Goal: Information Seeking & Learning: Learn about a topic

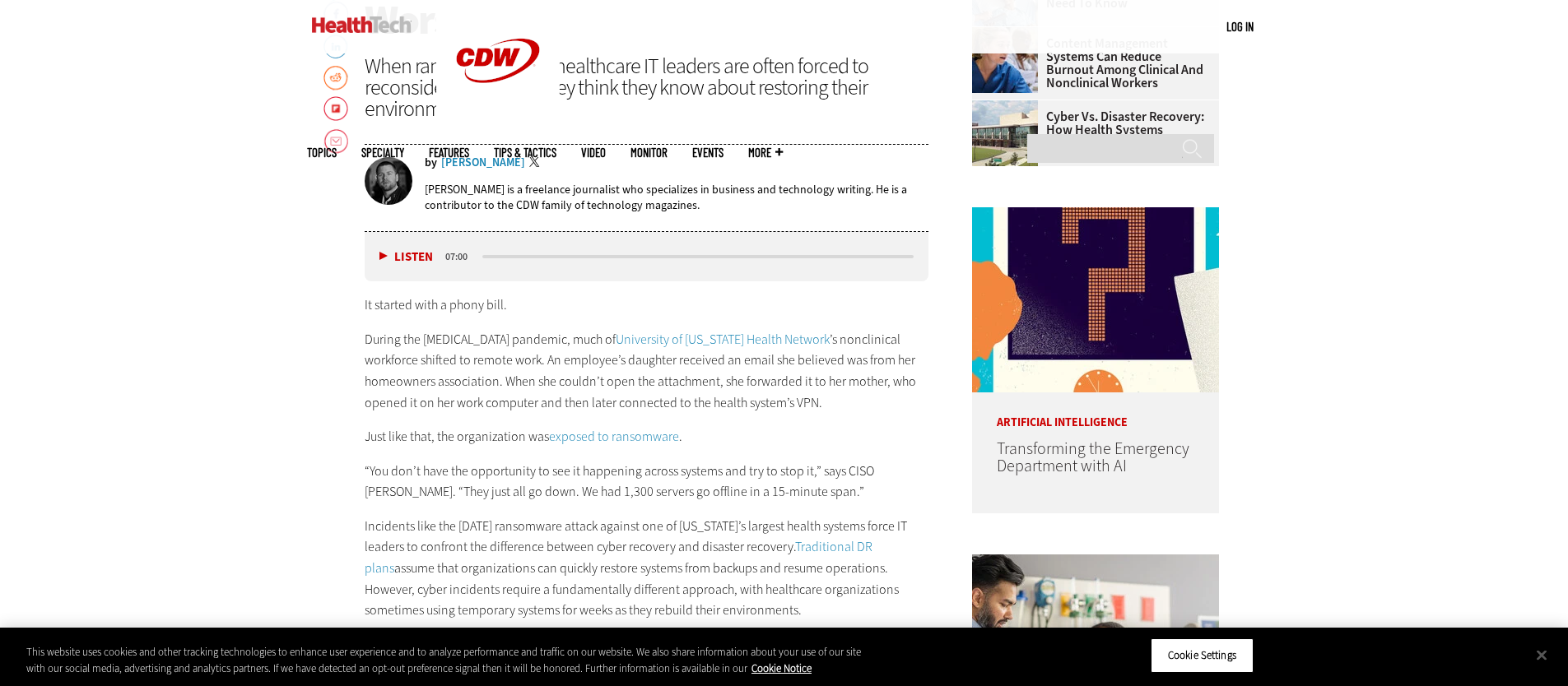
scroll to position [917, 0]
click at [417, 68] on div "When ransomware hits, healthcare IT leaders are often forced to reconsider ever…" at bounding box center [647, 86] width 564 height 64
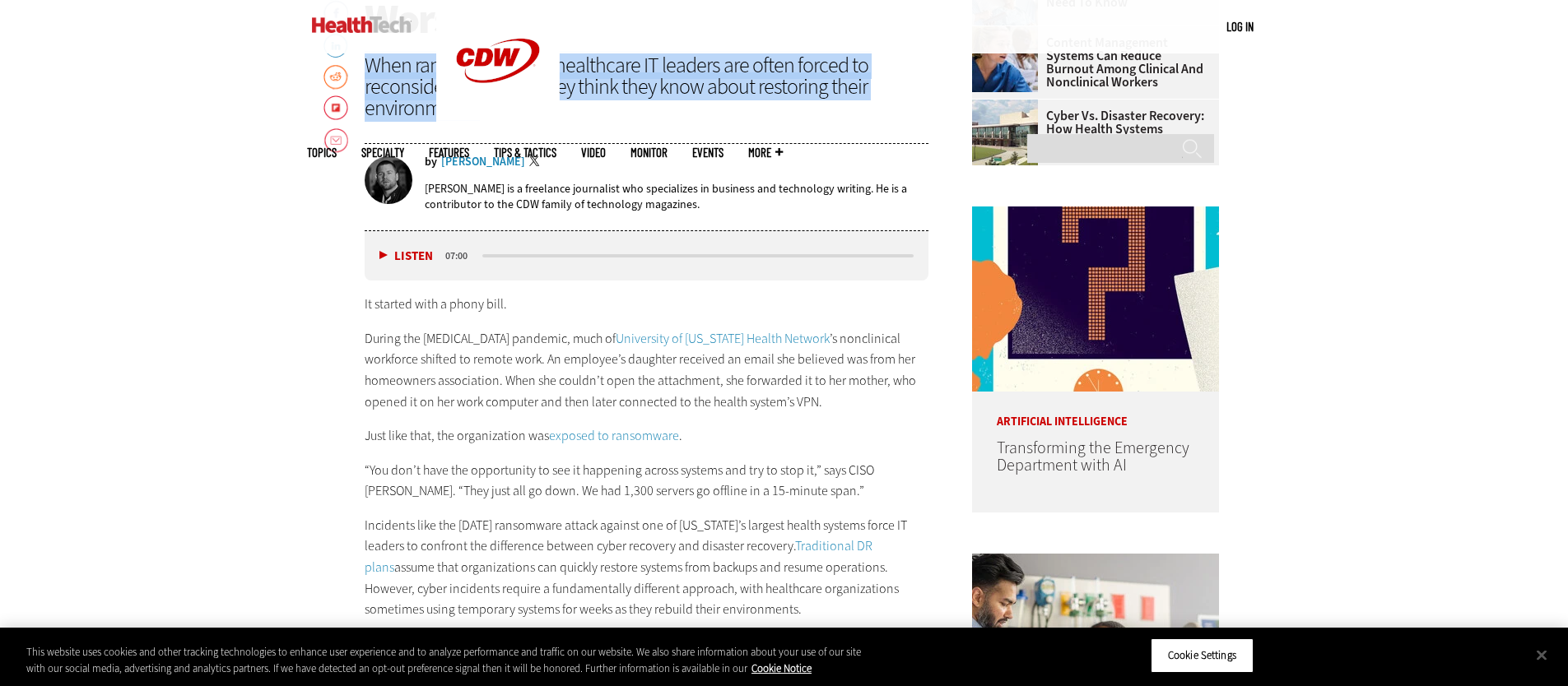
click at [417, 68] on div "When ransomware hits, healthcare IT leaders are often forced to reconsider ever…" at bounding box center [647, 86] width 564 height 64
copy header "When ransomware hits, healthcare IT leaders are often forced to reconsider ever…"
click at [1215, 662] on button "Cookie Settings" at bounding box center [1201, 656] width 103 height 35
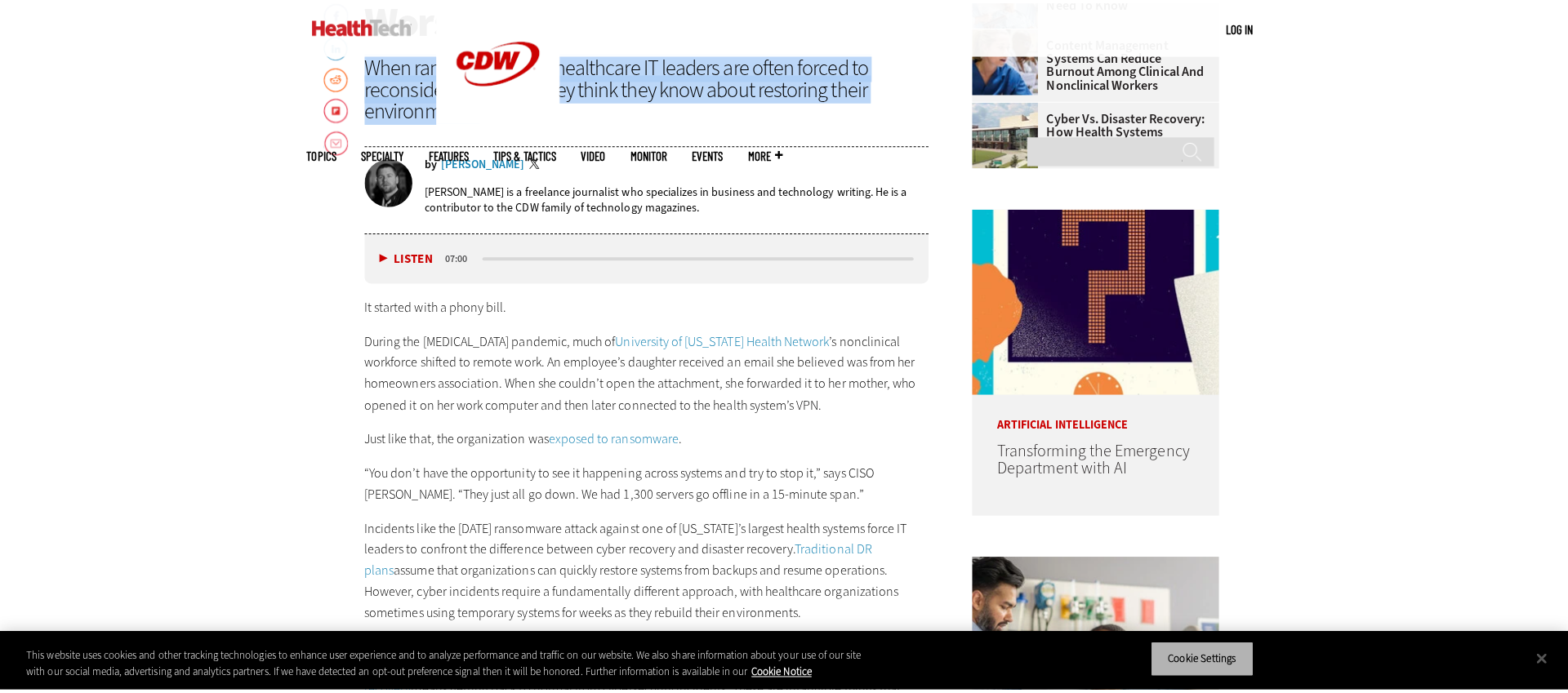
scroll to position [915, 0]
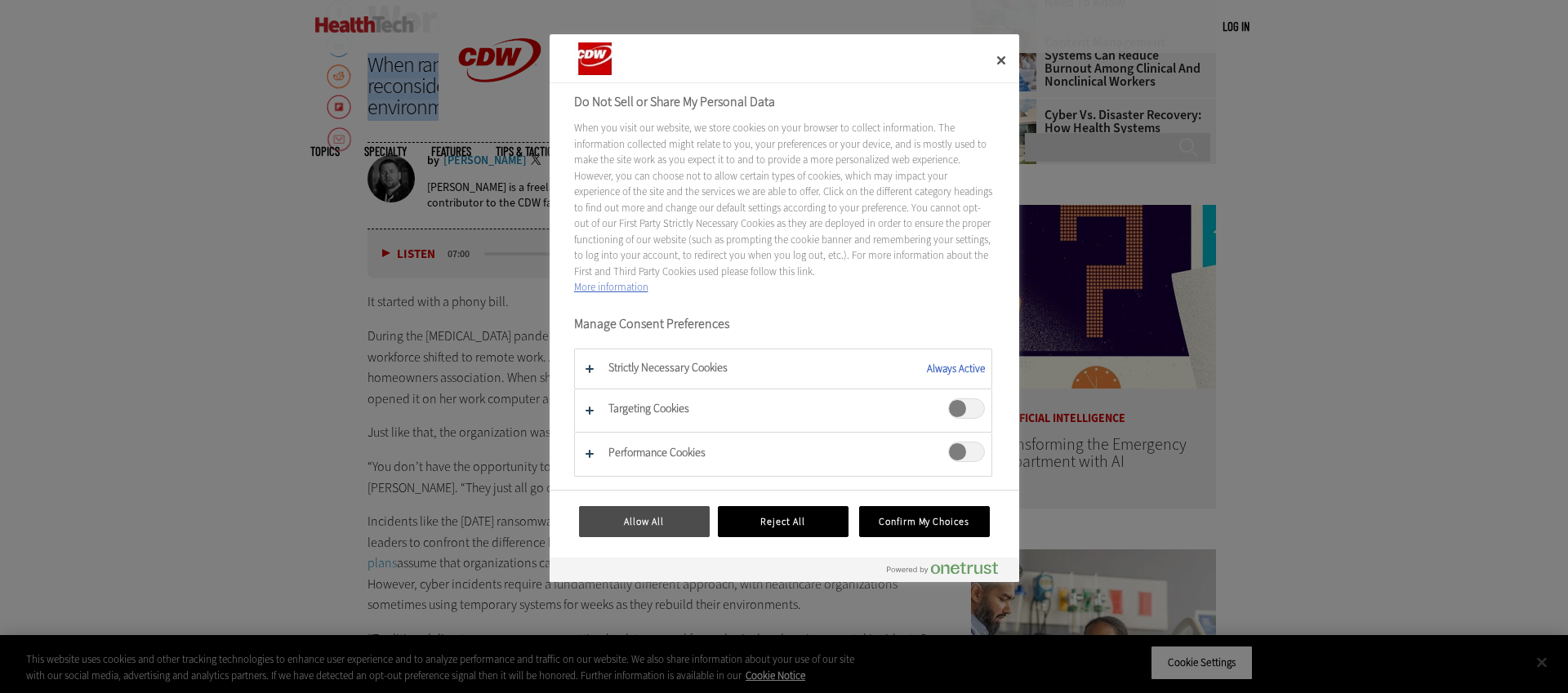
click at [642, 521] on button "Allow All" at bounding box center [644, 522] width 130 height 31
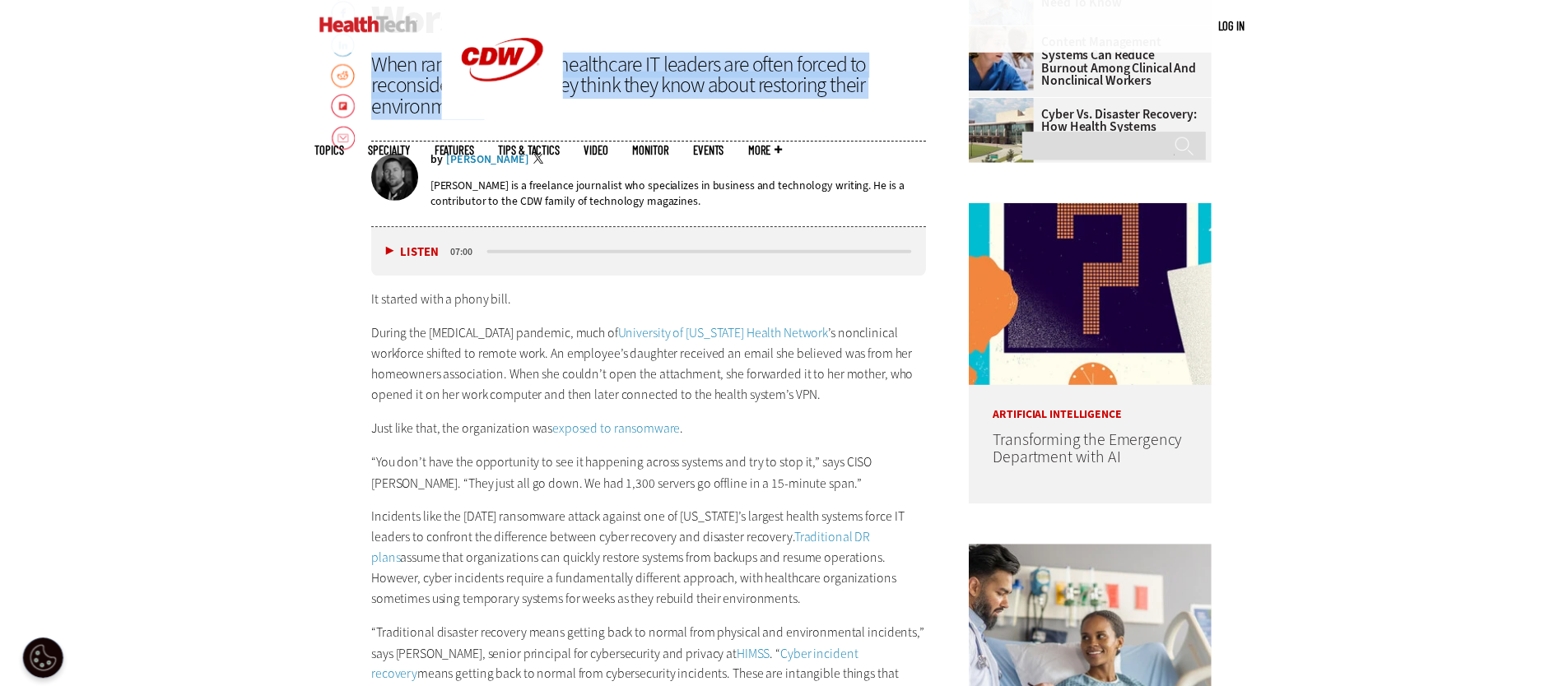
scroll to position [917, 0]
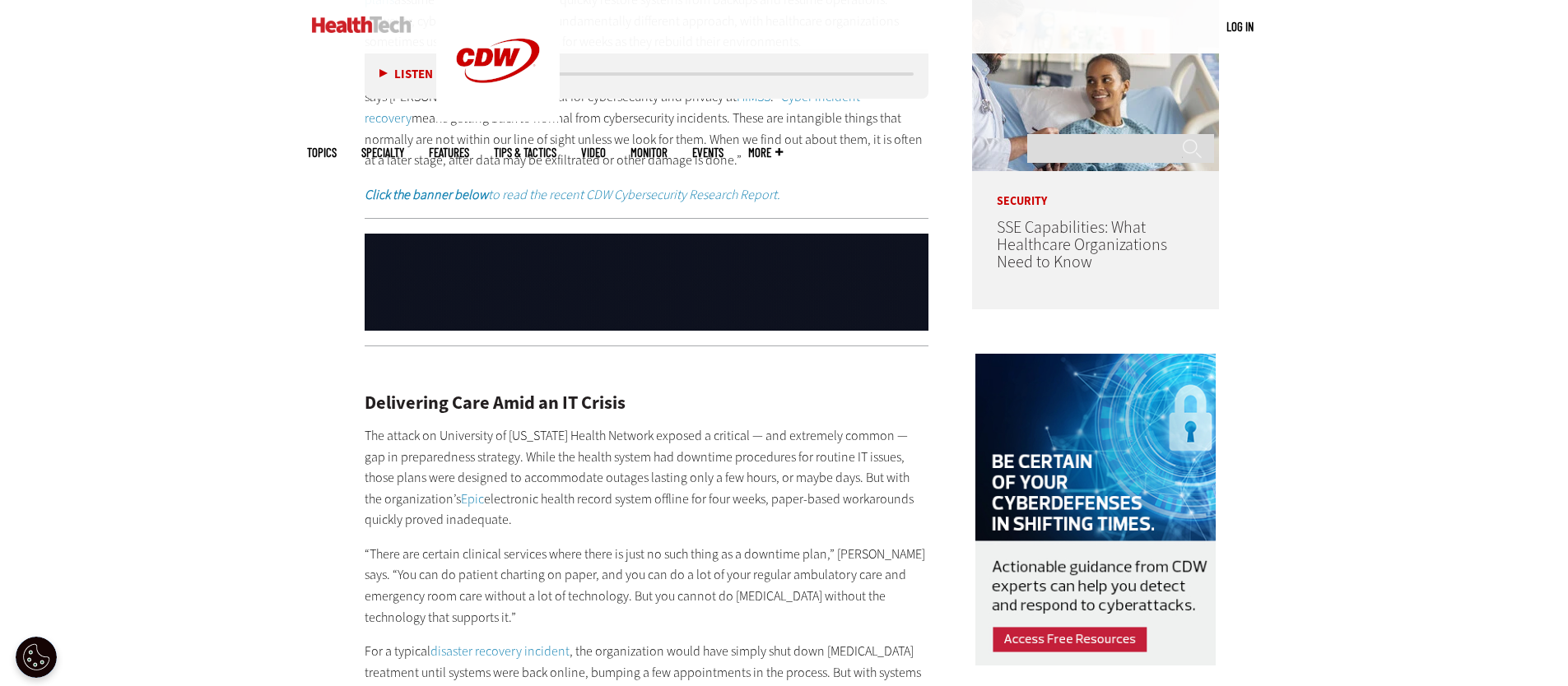
scroll to position [1857, 0]
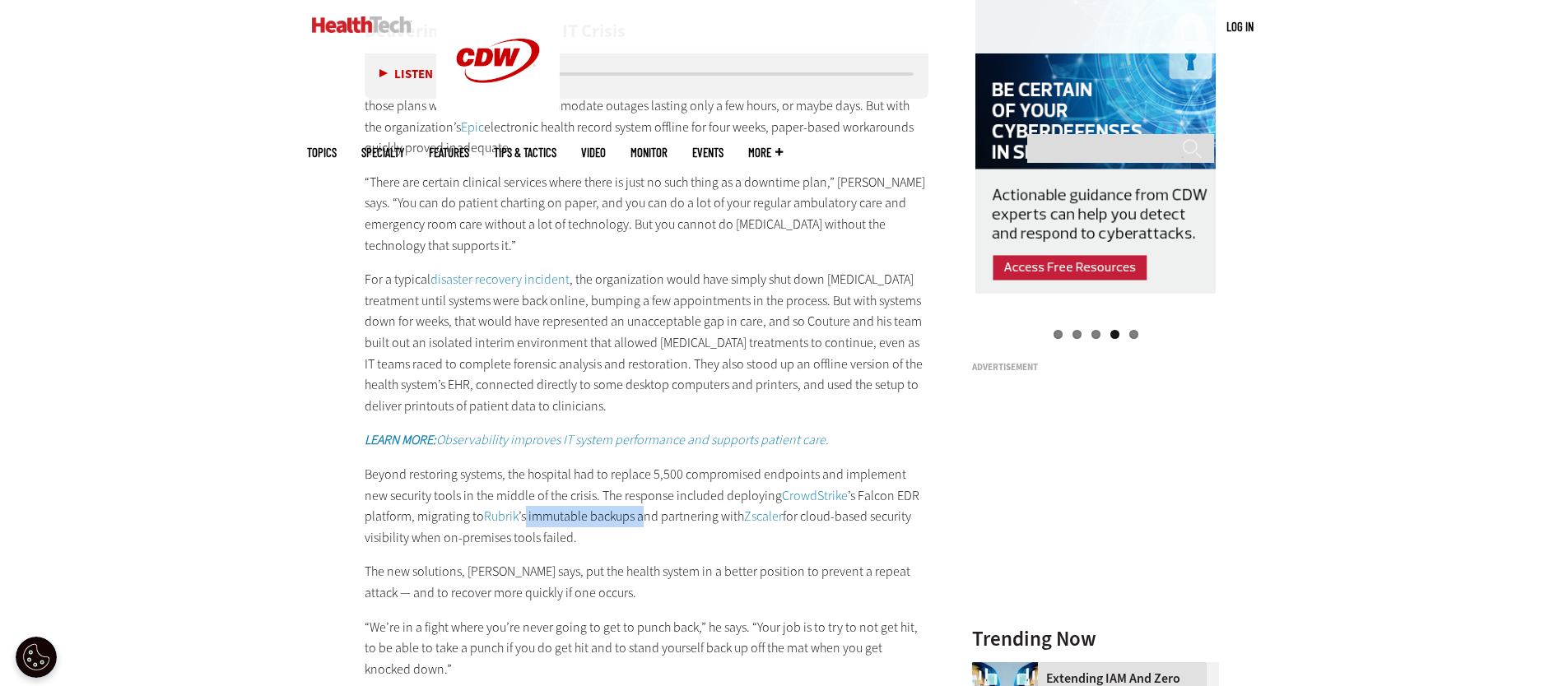
drag, startPoint x: 525, startPoint y: 517, endPoint x: 642, endPoint y: 513, distance: 117.1
click at [642, 513] on p "Beyond restoring systems, the hospital had to replace 5,500 compromised endpoin…" at bounding box center [647, 506] width 564 height 83
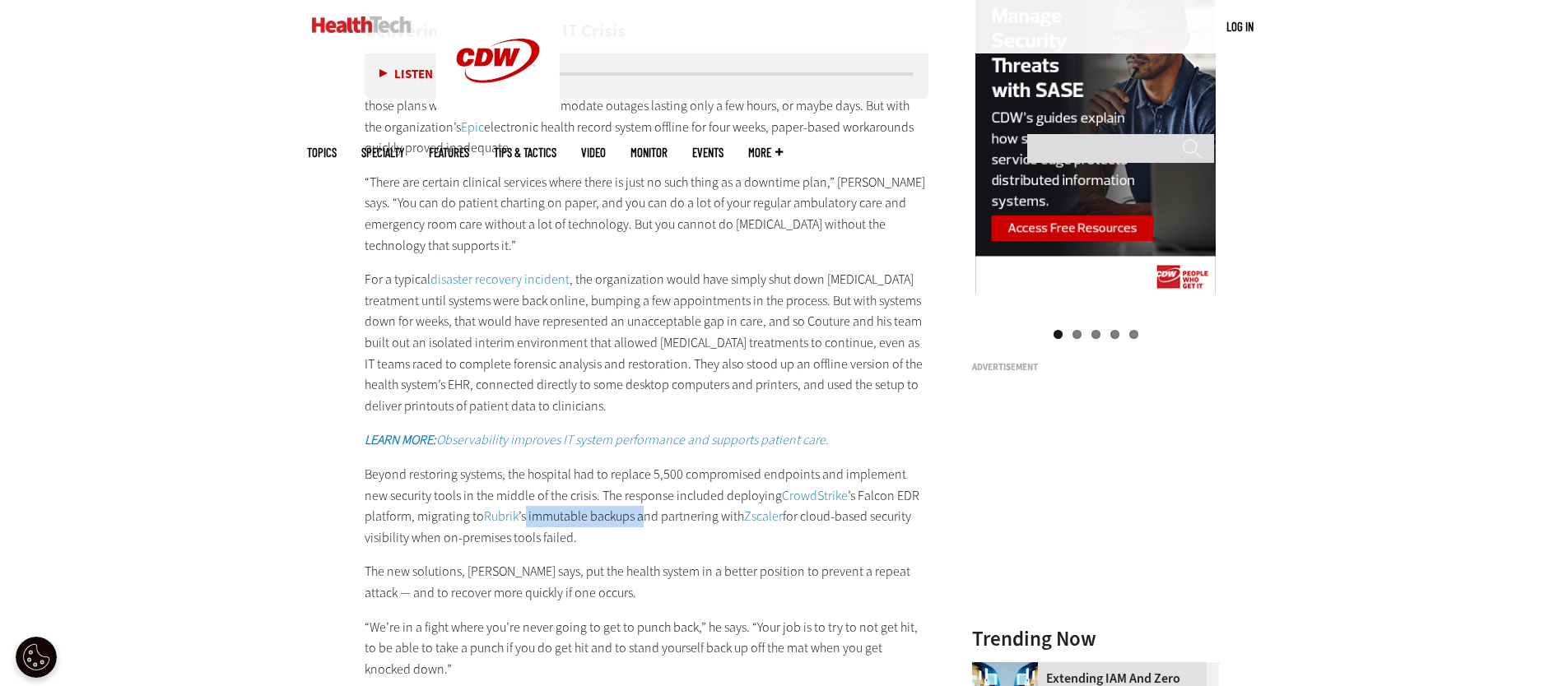
copy p "immutable backups a"
click at [518, 542] on p "Beyond restoring systems, the hospital had to replace 5,500 compromised endpoin…" at bounding box center [647, 506] width 564 height 83
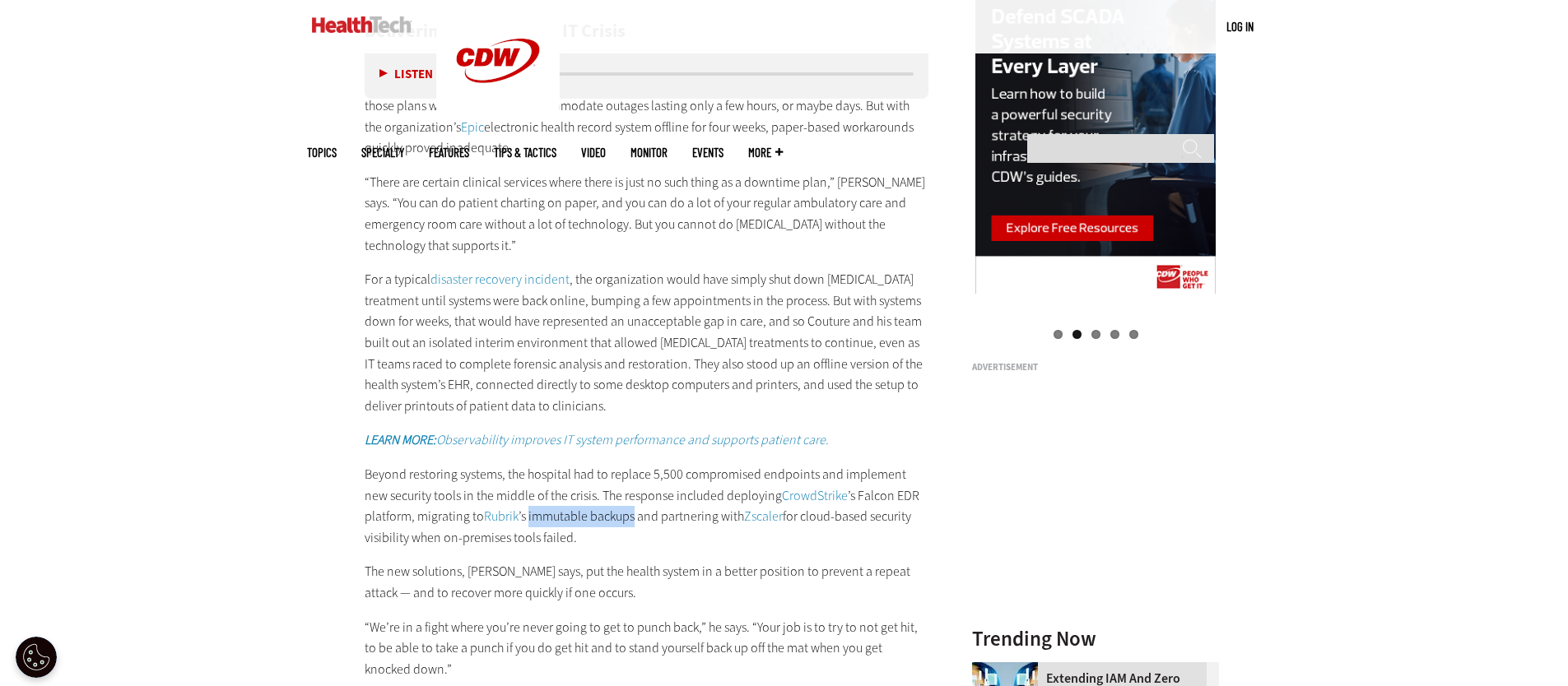
drag, startPoint x: 528, startPoint y: 519, endPoint x: 633, endPoint y: 520, distance: 105.0
click at [633, 520] on p "Beyond restoring systems, the hospital had to replace 5,500 compromised endpoin…" at bounding box center [647, 506] width 564 height 83
copy p "immutable backups"
